Goal: Task Accomplishment & Management: Manage account settings

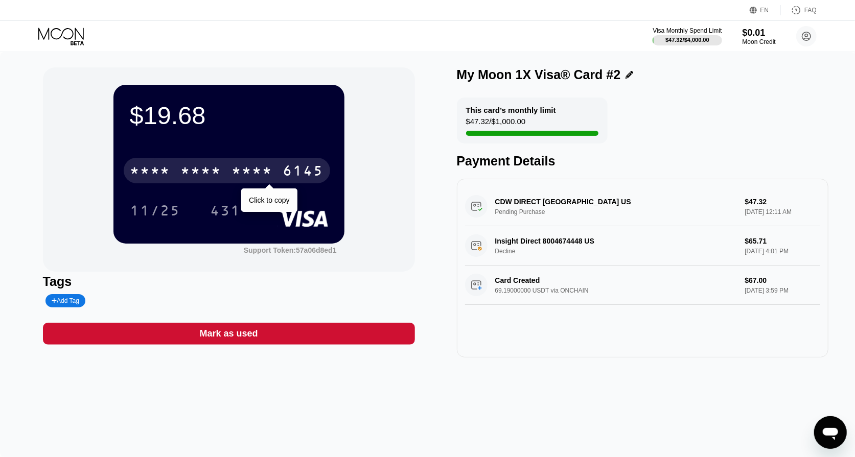
click at [260, 172] on div "* * * *" at bounding box center [252, 172] width 41 height 16
click at [299, 176] on div "6145" at bounding box center [303, 172] width 41 height 16
click at [218, 211] on div "431" at bounding box center [226, 212] width 31 height 16
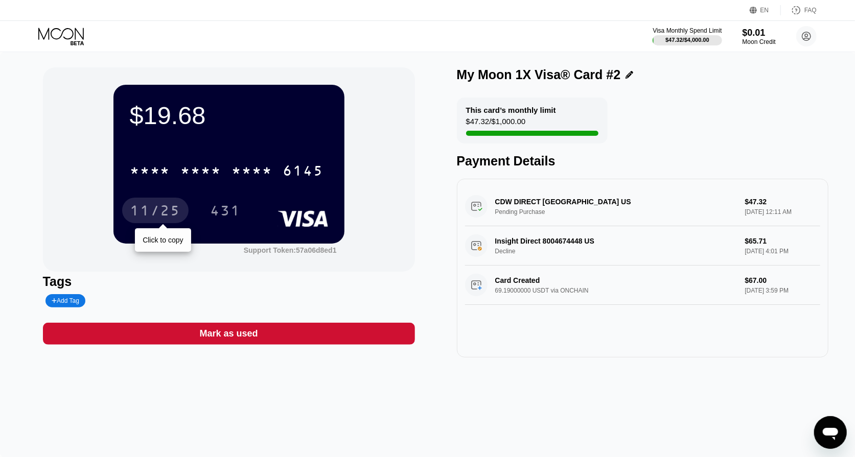
click at [159, 209] on div "11/25" at bounding box center [155, 212] width 51 height 16
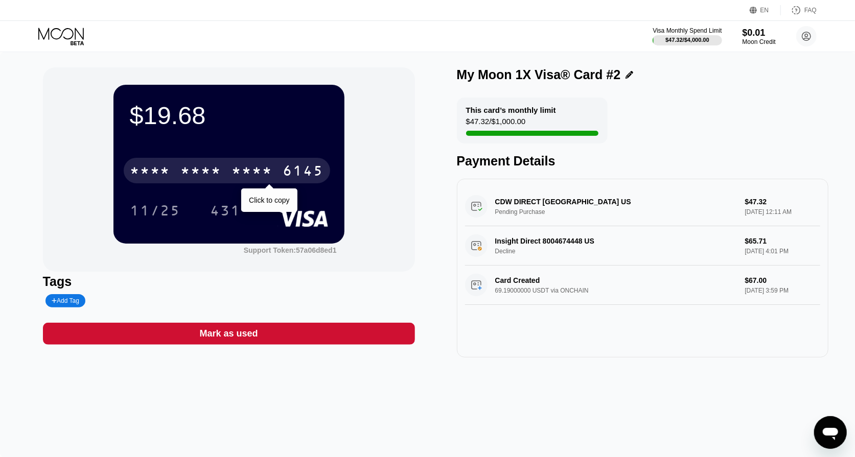
click at [283, 163] on div "* * * * * * * * * * * * 6145" at bounding box center [227, 171] width 206 height 26
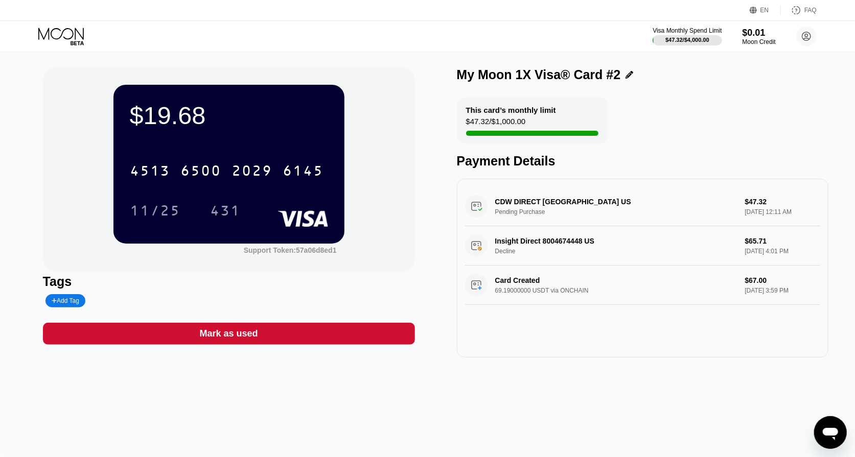
click at [65, 33] on icon at bounding box center [62, 37] width 48 height 18
